Goal: Information Seeking & Learning: Learn about a topic

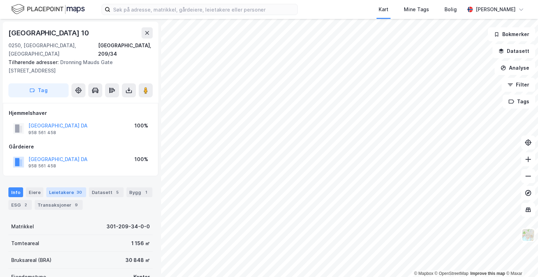
click at [58, 188] on div "Leietakere 30" at bounding box center [66, 193] width 40 height 10
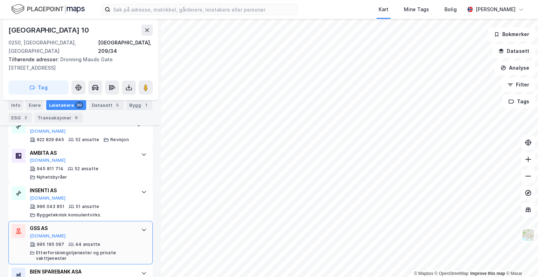
scroll to position [313, 0]
